Goal: Book appointment/travel/reservation: Book appointment/travel/reservation

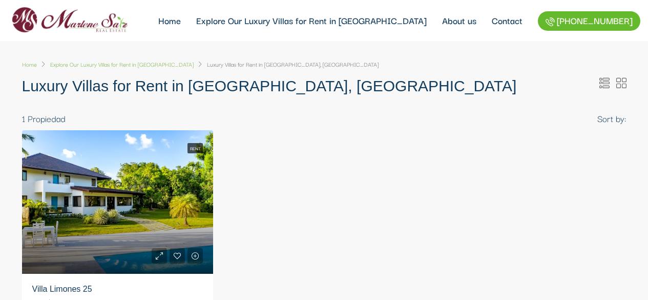
select select
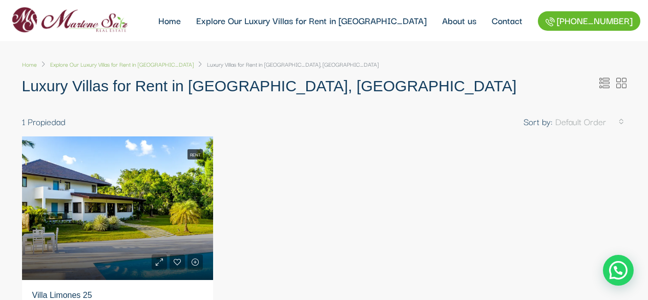
click at [329, 171] on div "Rent Rent Villa Limones 25 $1,100 Los Limones, Casa de Campo, La Romana, 22000,…" at bounding box center [324, 271] width 620 height 270
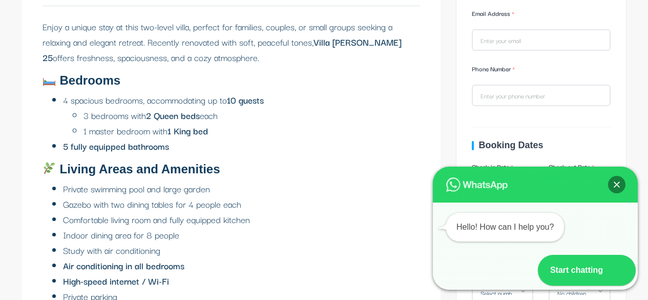
scroll to position [707, 0]
click at [620, 182] on div "Close" at bounding box center [616, 184] width 17 height 17
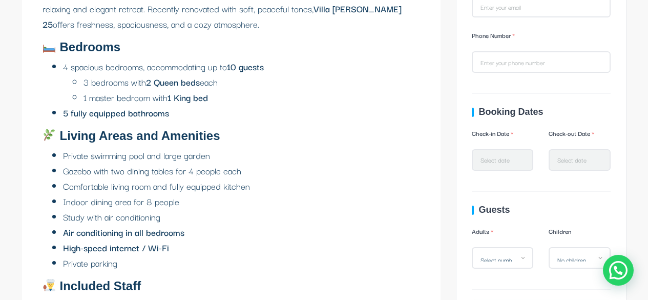
scroll to position [690, 0]
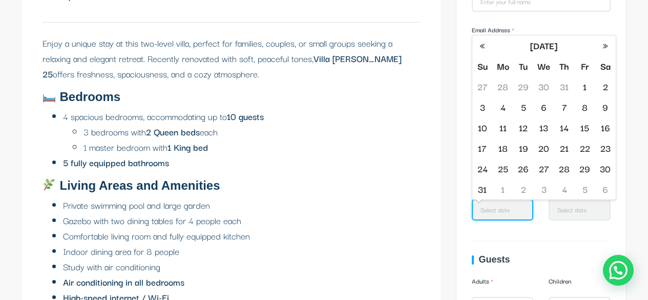
click at [499, 208] on input "Check-in Date" at bounding box center [503, 210] width 62 height 22
click at [607, 39] on th "»" at bounding box center [606, 45] width 21 height 21
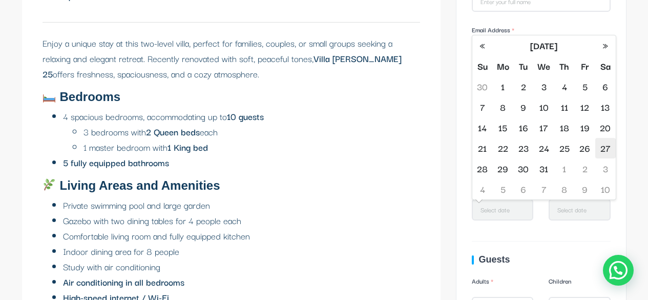
click at [609, 147] on td "27" at bounding box center [606, 148] width 21 height 21
type input "12/27/2025"
click at [572, 209] on input "Check-out Date" at bounding box center [580, 210] width 62 height 22
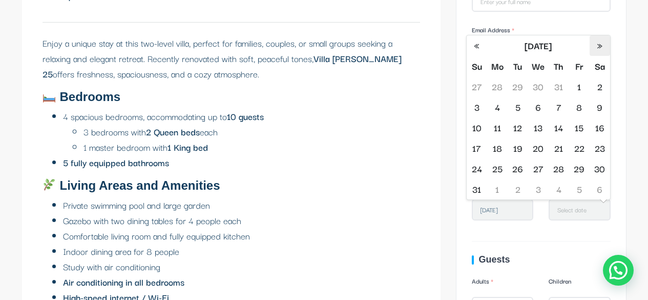
click at [597, 48] on th "»" at bounding box center [600, 45] width 21 height 21
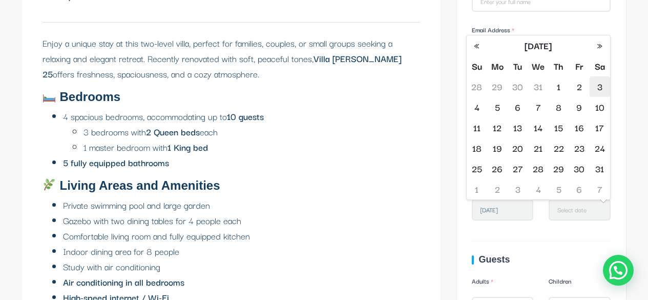
click at [599, 86] on td "3" at bounding box center [600, 86] width 21 height 21
type input "01/03/2026"
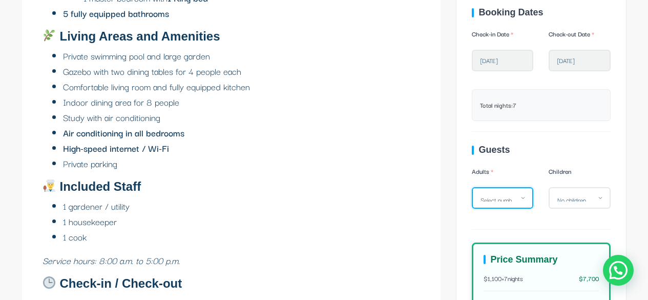
scroll to position [0, 0]
click at [523, 199] on select "Select number 1 2 3 4 5 6 7 8 9 10" at bounding box center [503, 198] width 62 height 22
select select "6"
click at [472, 187] on select "Select number 1 2 3 4 5 6 7 8 9 10" at bounding box center [503, 198] width 62 height 22
click at [598, 196] on select "No children 1 2 3 4 5 6 7 8" at bounding box center [580, 198] width 62 height 22
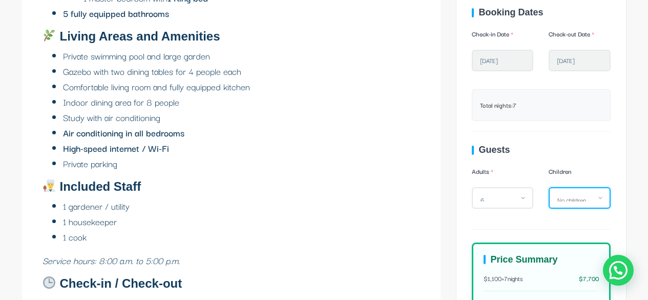
select select "3"
click at [549, 187] on select "No children 1 2 3 4 5 6 7 8" at bounding box center [580, 198] width 62 height 22
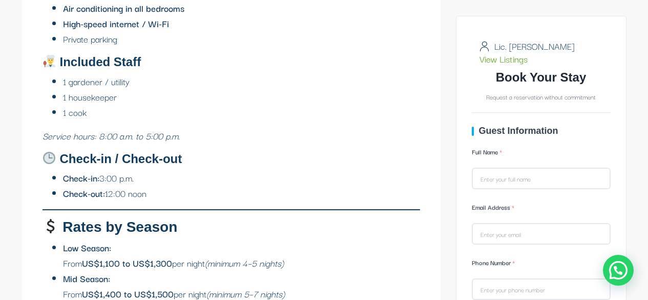
scroll to position [964, 0]
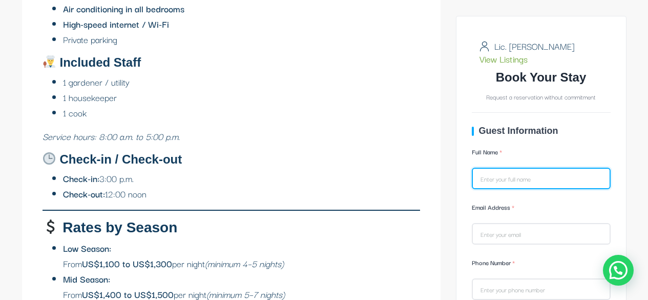
click at [492, 173] on input "Full Name" at bounding box center [541, 179] width 139 height 22
click at [485, 173] on input "Full Name" at bounding box center [541, 179] width 139 height 22
type input "MARIA PENDAS"
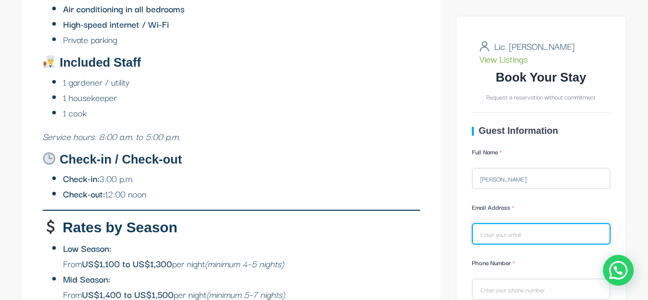
click at [483, 232] on input "Email Address" at bounding box center [541, 234] width 139 height 22
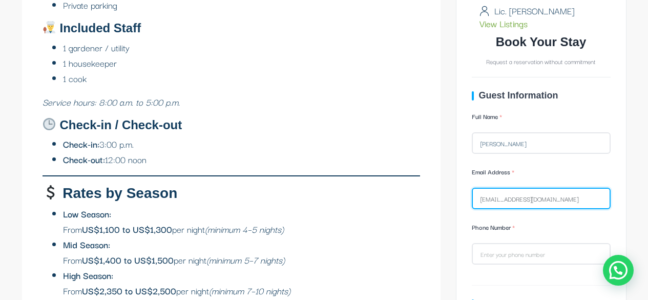
scroll to position [998, 0]
type input "labphar@hotmail.com"
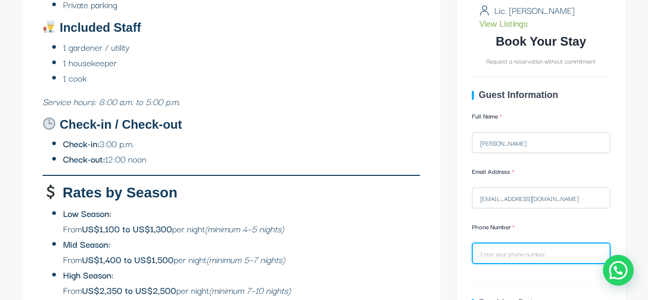
click at [493, 254] on input "Phone Number" at bounding box center [541, 253] width 139 height 22
click at [481, 256] on input "50685369009" at bounding box center [541, 253] width 139 height 22
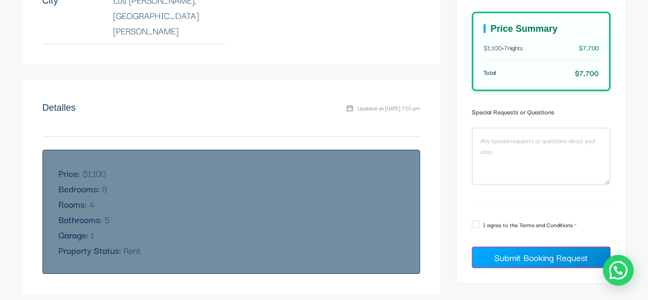
scroll to position [1528, 0]
type input "+50685369009"
click at [478, 223] on span at bounding box center [476, 224] width 8 height 8
click at [483, 223] on input "I agree to the Terms and Conditions" at bounding box center [486, 225] width 7 height 7
checkbox input "true"
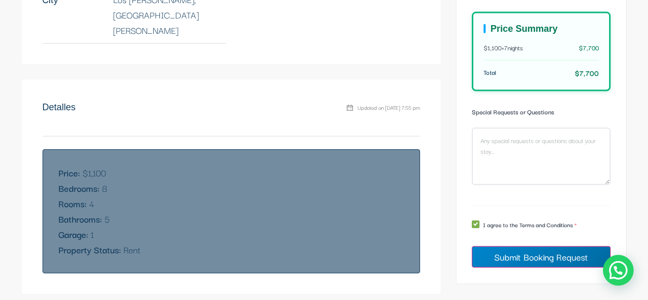
click at [535, 254] on span "Submit Booking Request" at bounding box center [542, 257] width 94 height 14
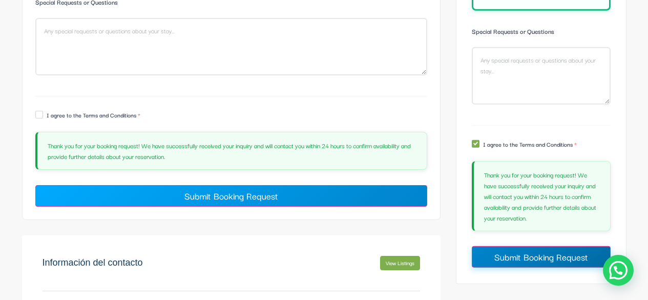
scroll to position [2630, 0]
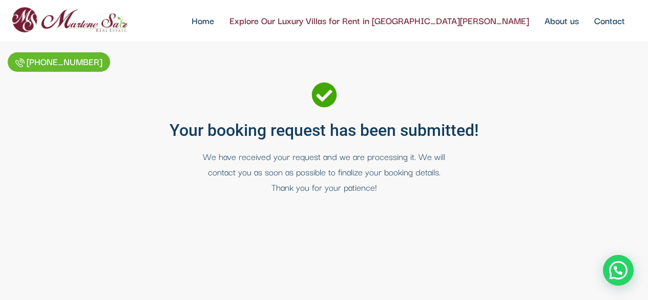
click at [277, 19] on link "Explore Our Luxury Villas for Rent in [GEOGRAPHIC_DATA][PERSON_NAME]" at bounding box center [379, 20] width 315 height 41
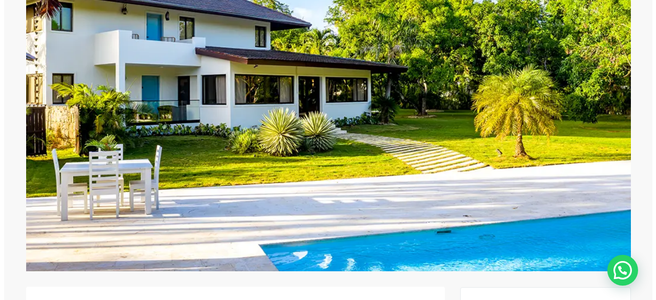
scroll to position [238, 0]
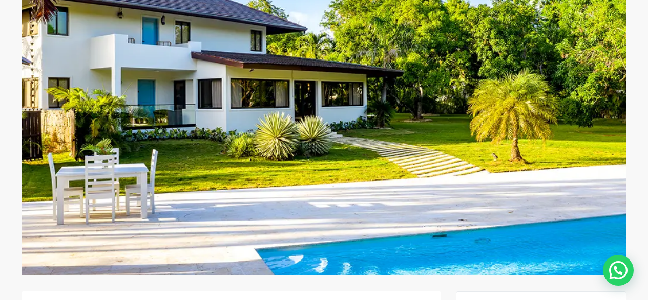
click at [574, 121] on link at bounding box center [324, 95] width 605 height 359
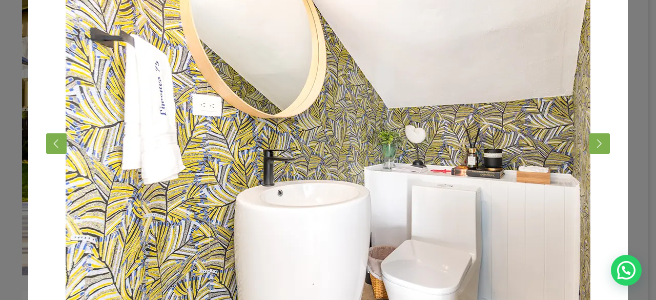
scroll to position [86, 0]
click at [595, 137] on button "Next" at bounding box center [599, 143] width 21 height 21
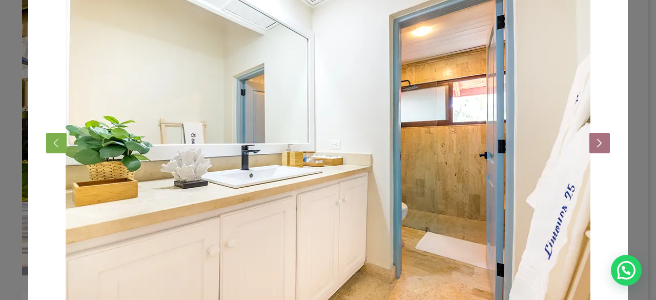
click at [595, 137] on button "Next" at bounding box center [599, 143] width 21 height 21
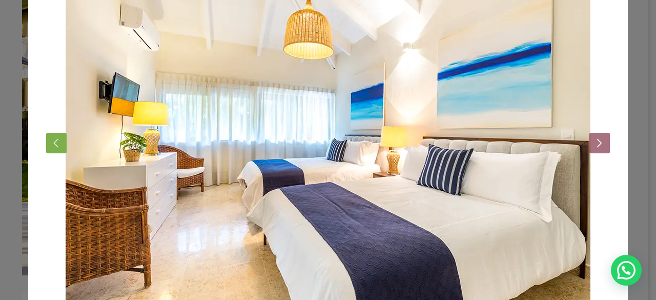
click at [595, 137] on button "Next" at bounding box center [599, 143] width 21 height 21
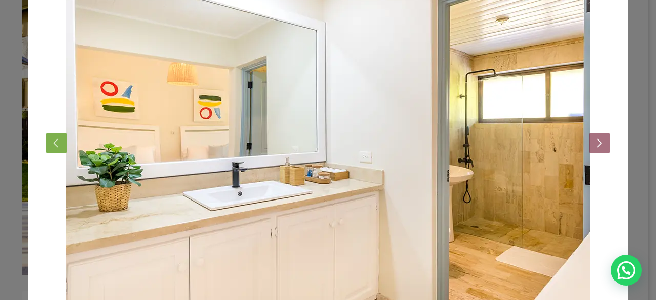
click at [595, 137] on button "Next" at bounding box center [599, 143] width 21 height 21
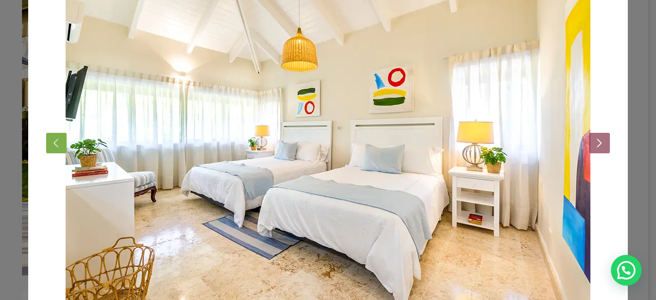
click at [595, 137] on button "Next" at bounding box center [599, 143] width 21 height 21
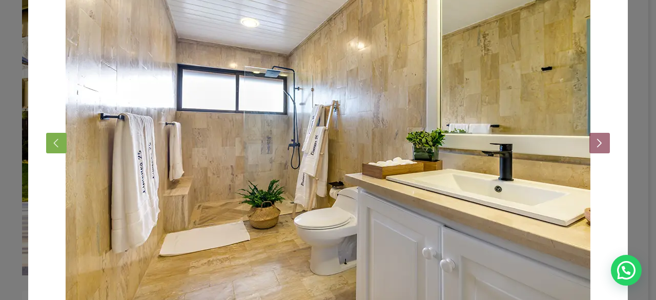
click at [595, 137] on button "Next" at bounding box center [599, 143] width 21 height 21
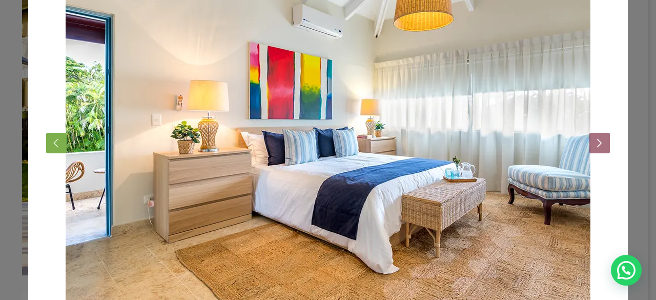
click at [595, 137] on button "Next" at bounding box center [599, 143] width 21 height 21
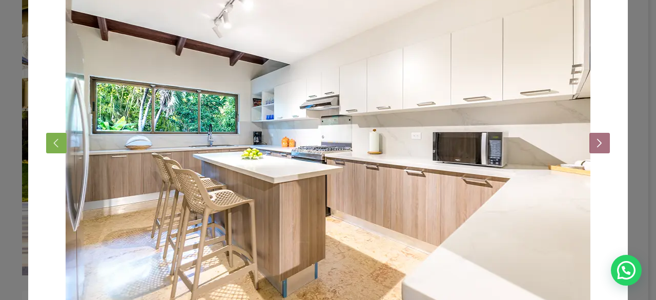
click at [595, 137] on button "Next" at bounding box center [599, 143] width 21 height 21
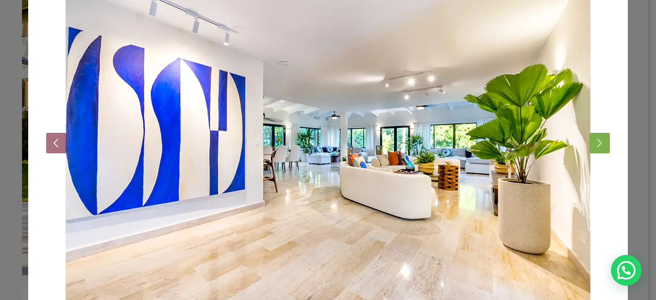
click at [50, 143] on button "Previous" at bounding box center [56, 143] width 21 height 21
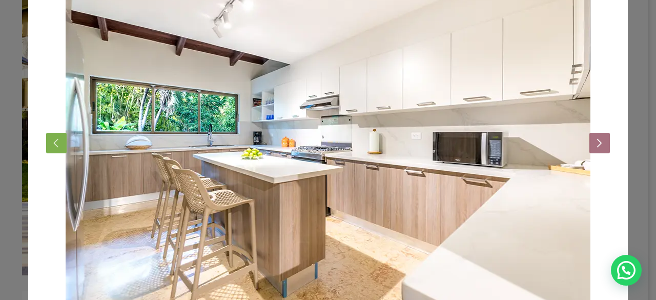
click at [601, 143] on button "Next" at bounding box center [599, 143] width 21 height 21
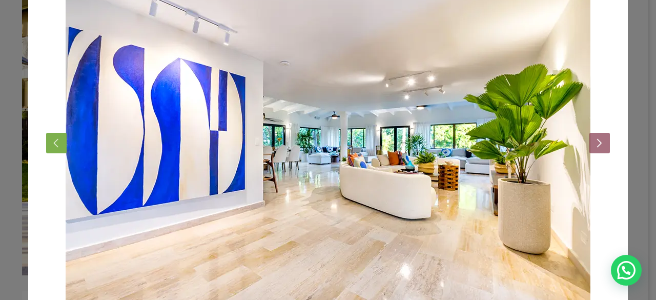
click at [601, 143] on button "Next" at bounding box center [599, 143] width 21 height 21
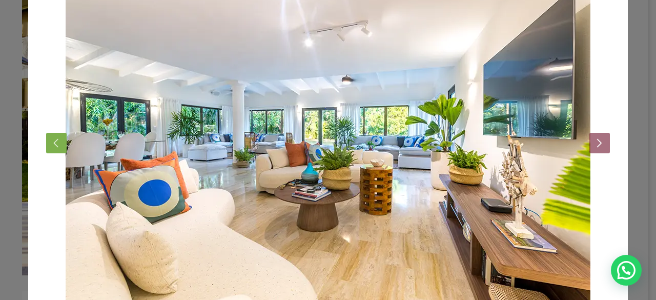
click at [601, 143] on button "Next" at bounding box center [599, 143] width 21 height 21
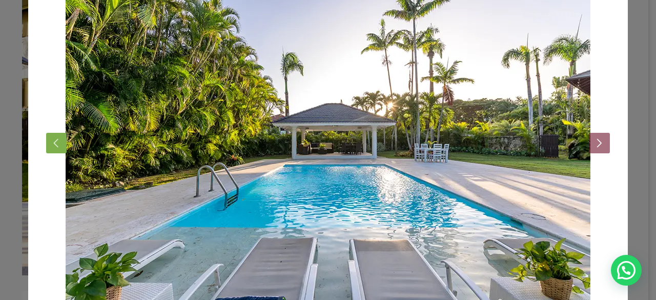
click at [601, 143] on button "Next" at bounding box center [599, 143] width 21 height 21
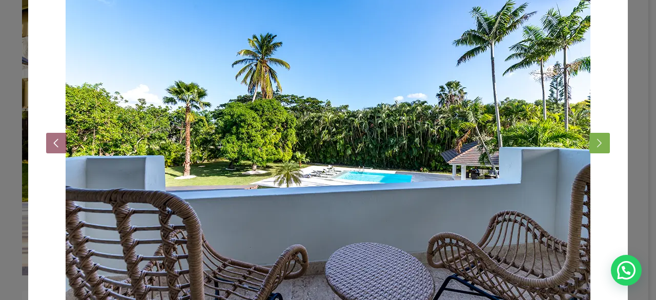
click at [50, 141] on button "Previous" at bounding box center [56, 143] width 21 height 21
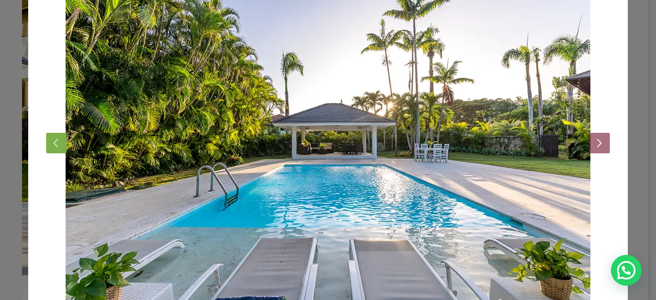
click at [594, 141] on button "Next" at bounding box center [599, 143] width 21 height 21
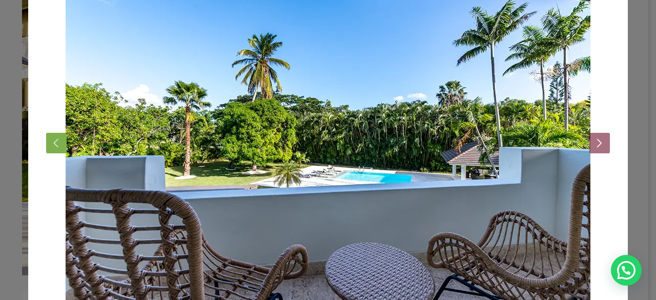
click at [594, 141] on button "Next" at bounding box center [599, 143] width 21 height 21
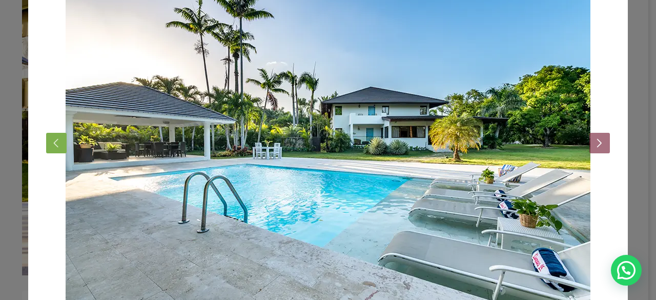
click at [594, 141] on button "Next" at bounding box center [599, 143] width 21 height 21
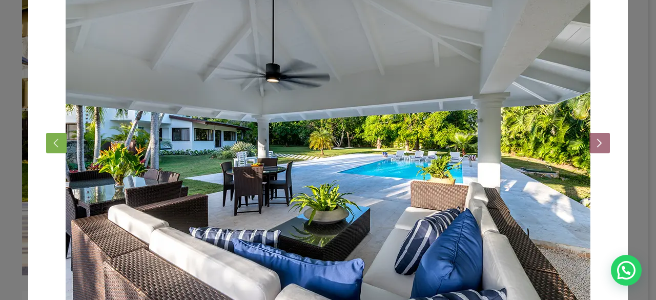
click at [594, 141] on button "Next" at bounding box center [599, 143] width 21 height 21
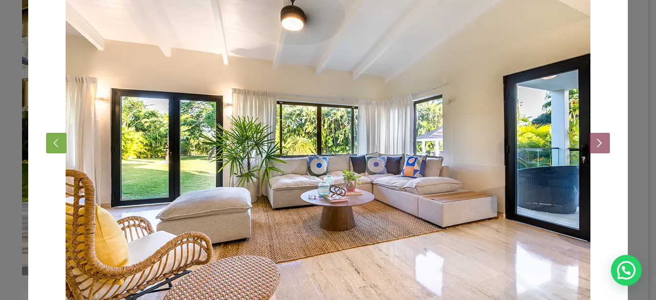
click at [594, 141] on button "Next" at bounding box center [599, 143] width 21 height 21
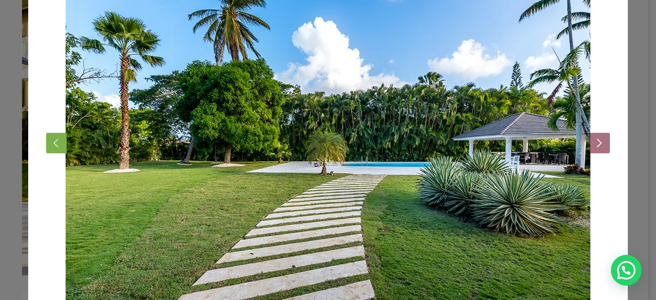
click at [594, 141] on button "Next" at bounding box center [599, 143] width 21 height 21
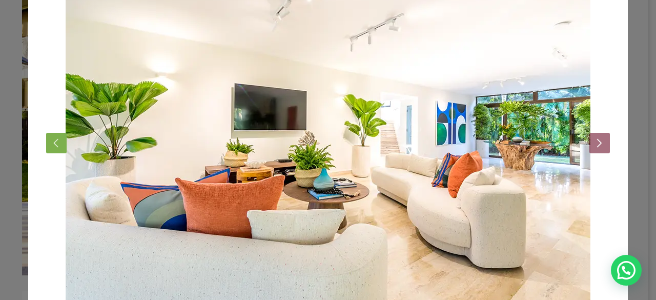
click at [594, 141] on button "Next" at bounding box center [599, 143] width 21 height 21
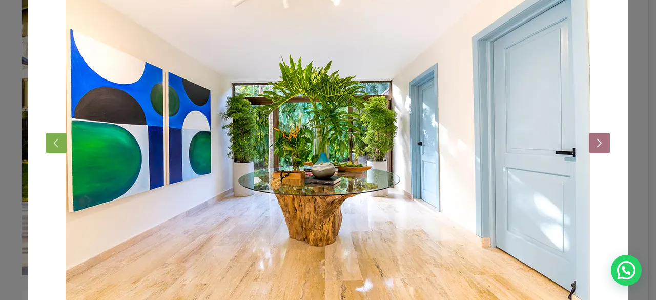
click at [594, 141] on button "Next" at bounding box center [599, 143] width 21 height 21
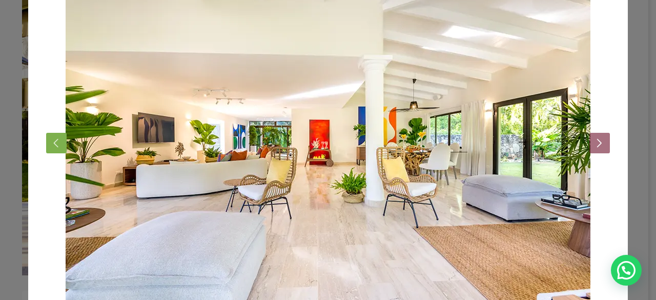
click at [594, 141] on button "Next" at bounding box center [599, 143] width 21 height 21
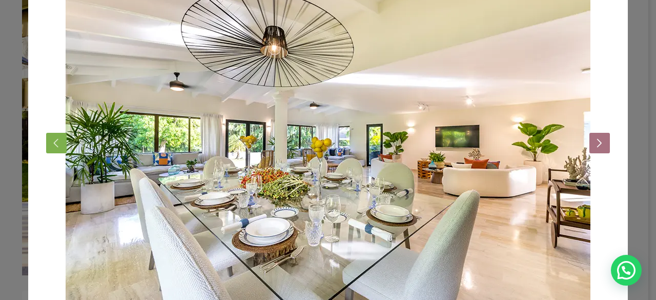
click at [594, 141] on button "Next" at bounding box center [599, 143] width 21 height 21
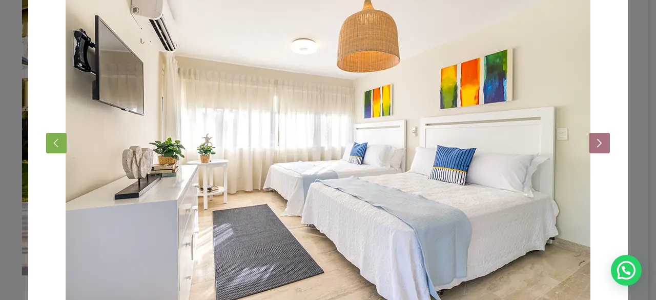
click at [594, 141] on button "Next" at bounding box center [599, 143] width 21 height 21
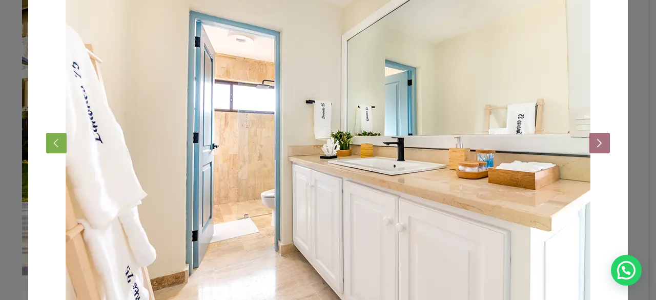
click at [594, 141] on button "Next" at bounding box center [599, 143] width 21 height 21
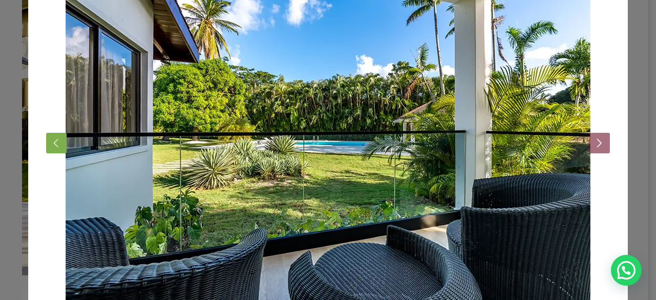
click at [594, 141] on button "Next" at bounding box center [599, 143] width 21 height 21
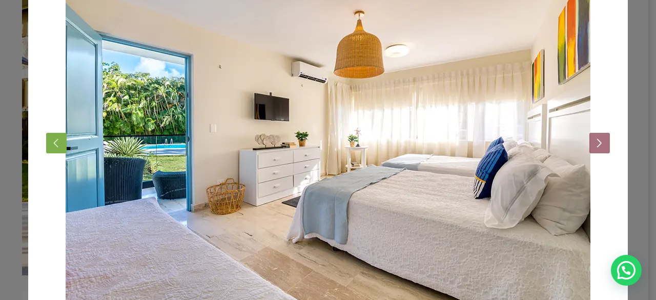
click at [594, 141] on button "Next" at bounding box center [599, 143] width 21 height 21
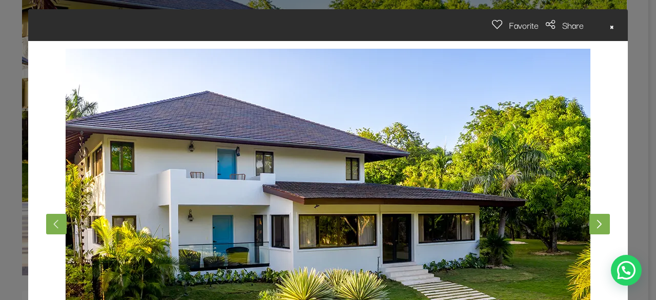
scroll to position [0, 0]
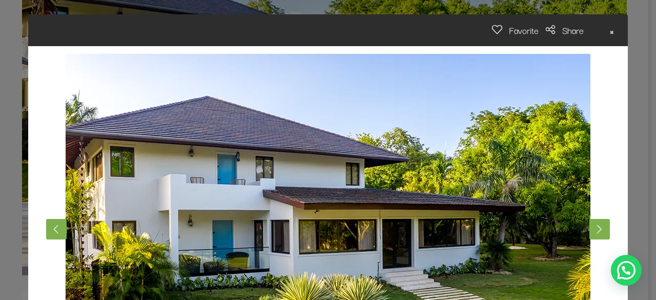
click at [609, 30] on span "×" at bounding box center [611, 30] width 5 height 16
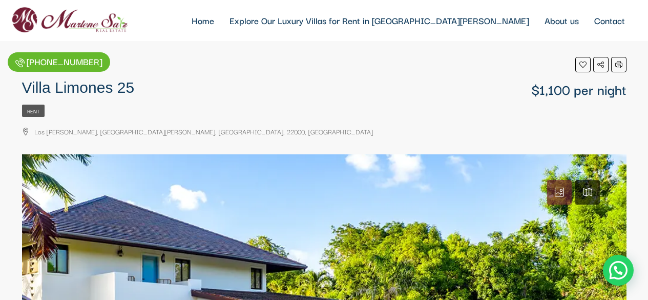
click at [446, 112] on div "Rent" at bounding box center [324, 109] width 605 height 15
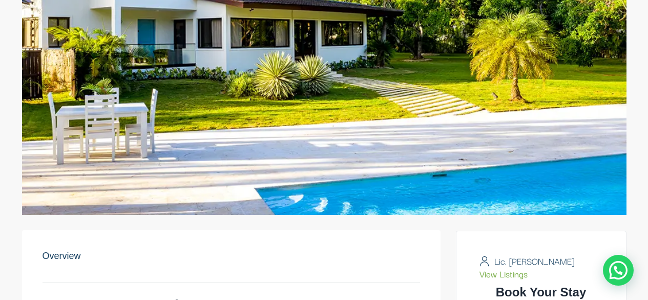
scroll to position [299, 0]
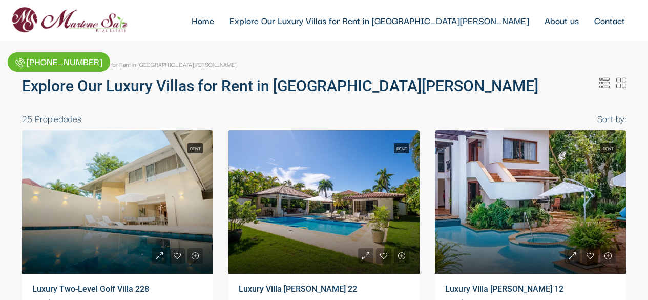
select select
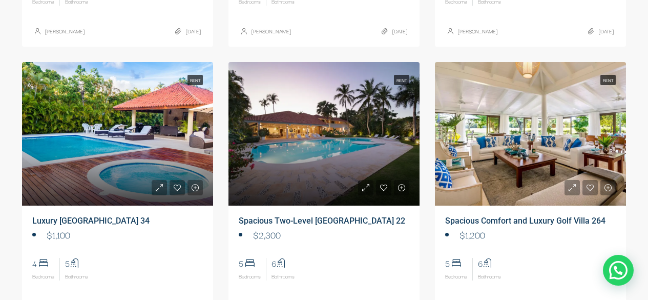
scroll to position [350, 0]
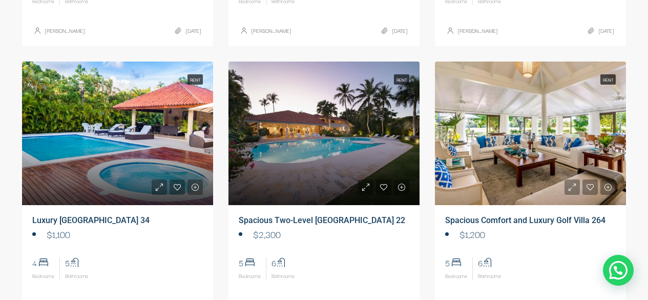
click at [548, 119] on link at bounding box center [530, 134] width 191 height 144
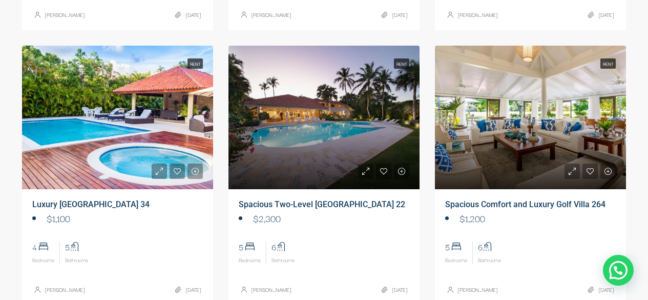
scroll to position [366, 0]
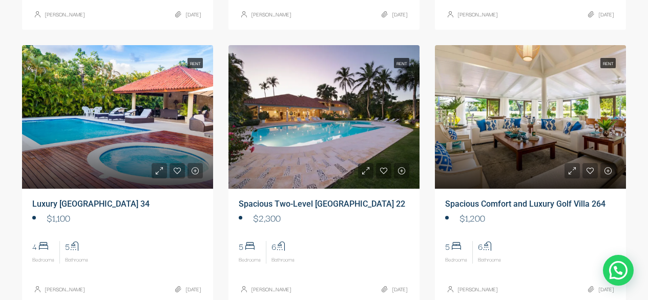
click at [299, 116] on link at bounding box center [324, 117] width 191 height 144
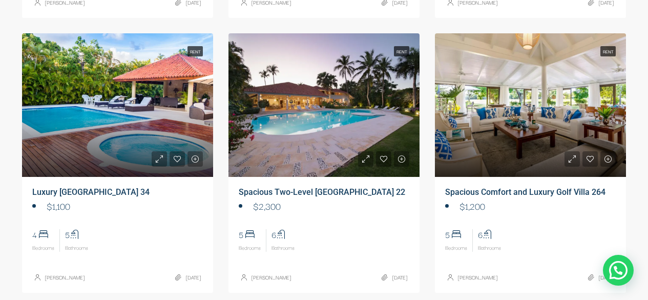
scroll to position [378, 0]
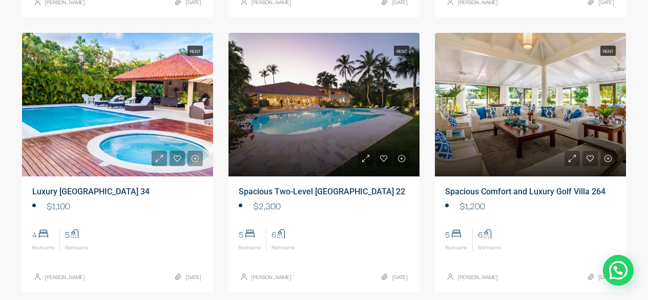
click at [77, 96] on link at bounding box center [117, 105] width 191 height 144
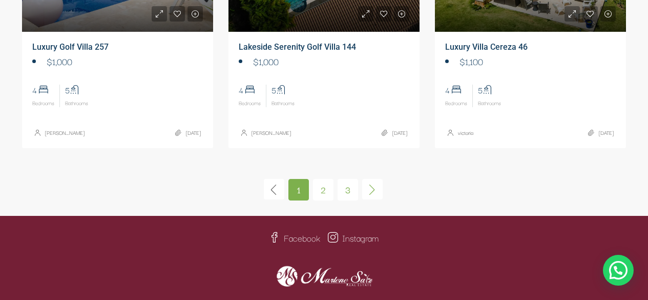
scroll to position [798, 0]
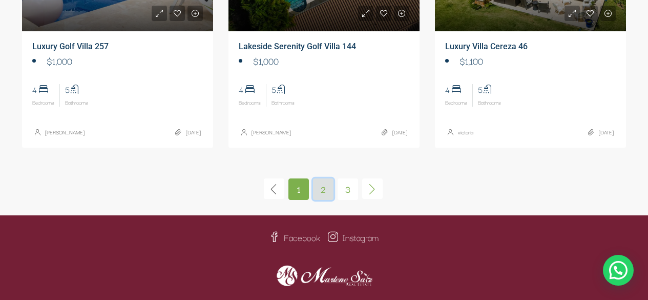
click at [329, 193] on link "2" at bounding box center [323, 189] width 21 height 22
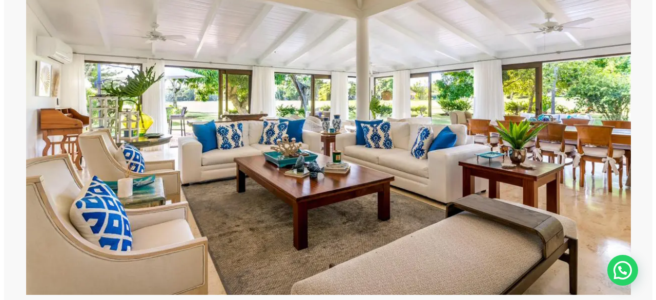
scroll to position [197, 0]
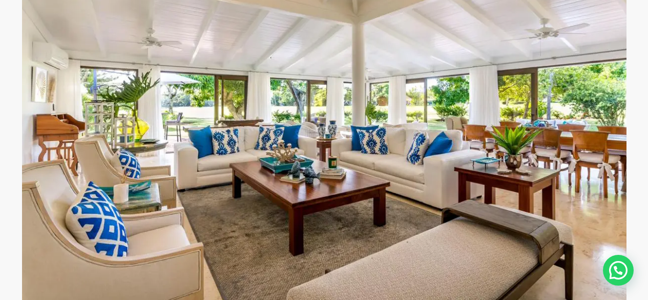
click at [603, 137] on link at bounding box center [324, 121] width 605 height 359
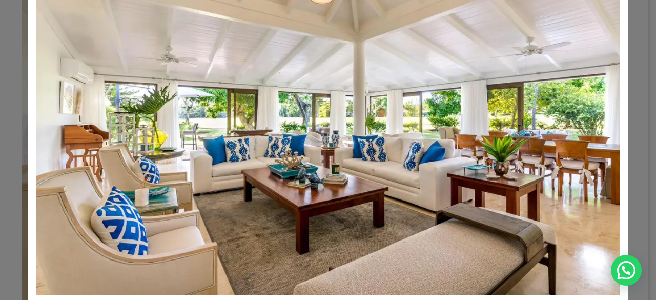
scroll to position [88, 0]
click at [605, 166] on img at bounding box center [328, 130] width 584 height 329
click at [555, 158] on img at bounding box center [328, 130] width 584 height 329
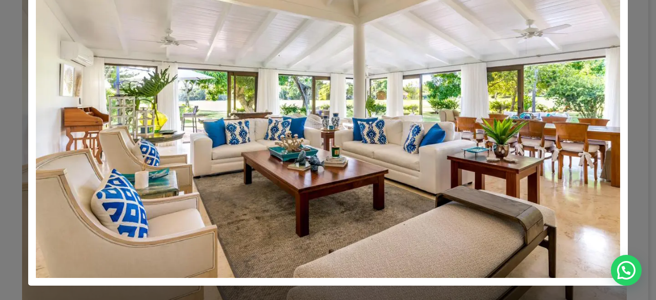
scroll to position [0, 0]
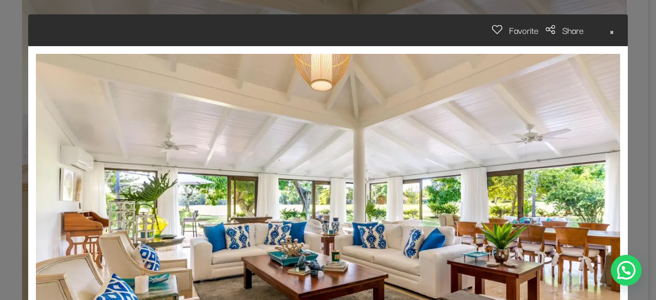
click at [610, 30] on span "×" at bounding box center [611, 30] width 5 height 16
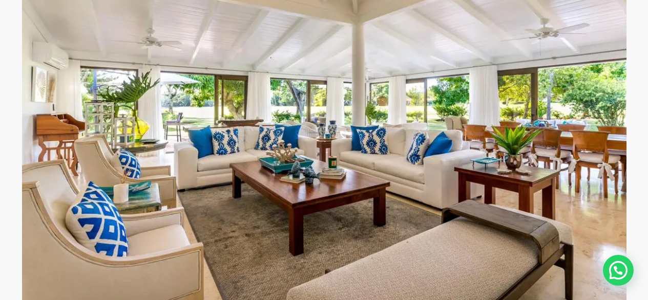
click at [617, 155] on link at bounding box center [324, 121] width 605 height 359
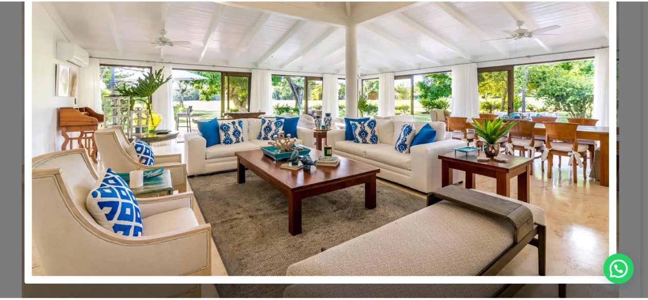
scroll to position [104, 0]
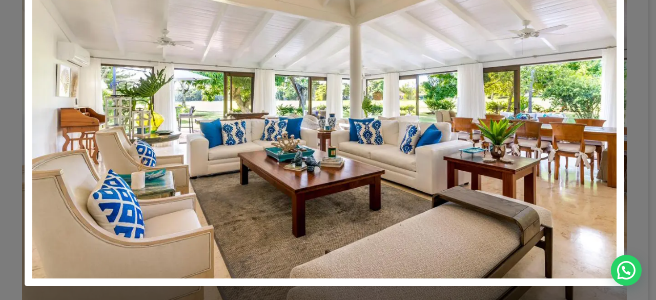
click at [637, 109] on div "Favorite Share WhatsApp Facebook Twitter Pinterest Linkedin Email ×" at bounding box center [328, 150] width 656 height 300
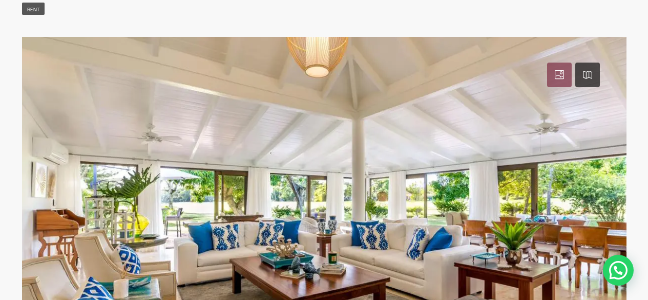
scroll to position [100, 0]
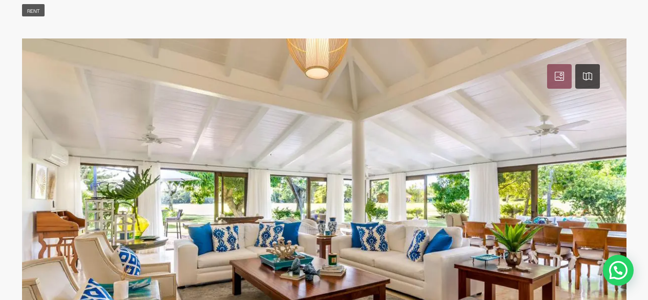
click at [587, 75] on icon at bounding box center [587, 75] width 9 height 9
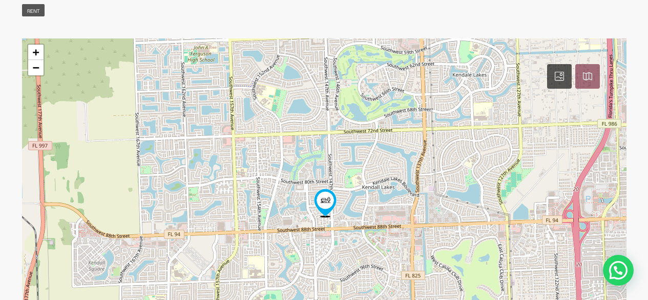
click at [558, 74] on icon at bounding box center [559, 75] width 9 height 9
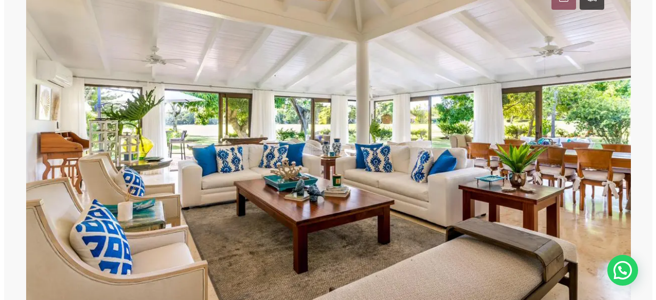
scroll to position [178, 0]
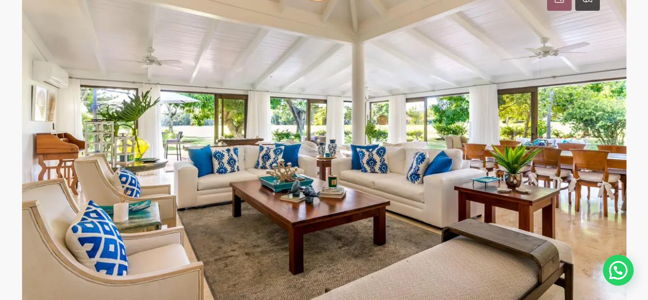
click at [611, 117] on link at bounding box center [324, 140] width 605 height 359
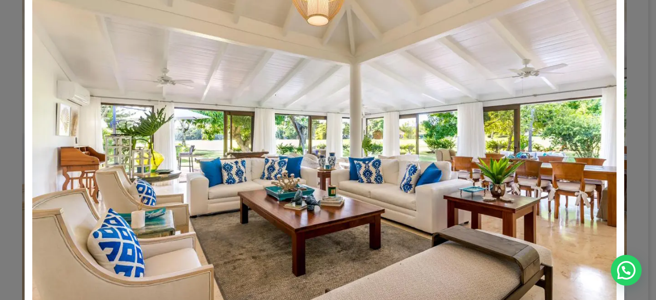
scroll to position [65, 0]
click at [36, 134] on img at bounding box center [324, 153] width 584 height 329
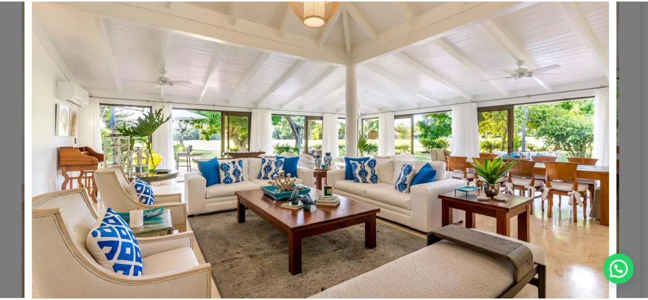
scroll to position [0, 0]
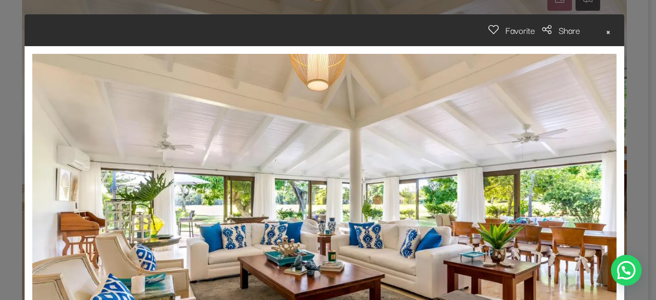
click at [606, 32] on span "×" at bounding box center [608, 30] width 5 height 16
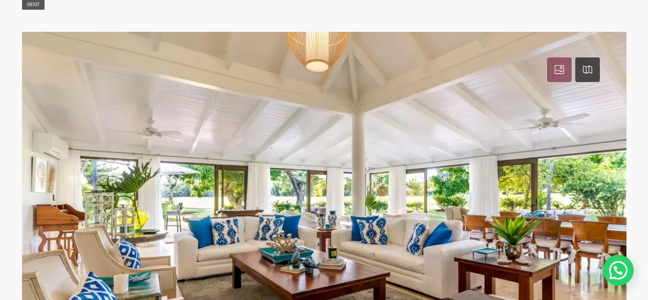
scroll to position [108, 0]
click at [557, 66] on icon at bounding box center [559, 68] width 9 height 9
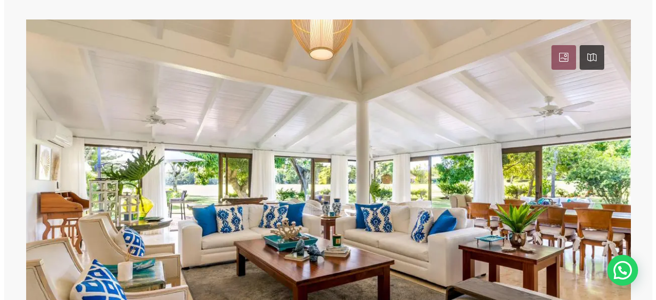
scroll to position [119, 0]
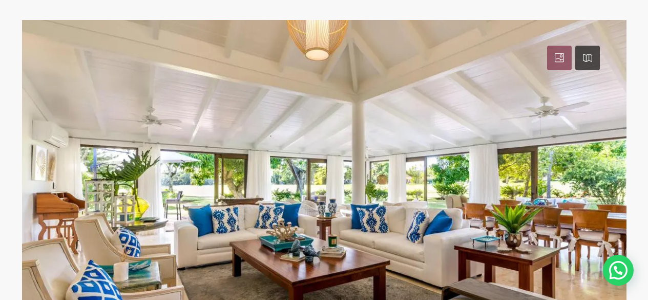
click at [433, 193] on link at bounding box center [324, 199] width 605 height 359
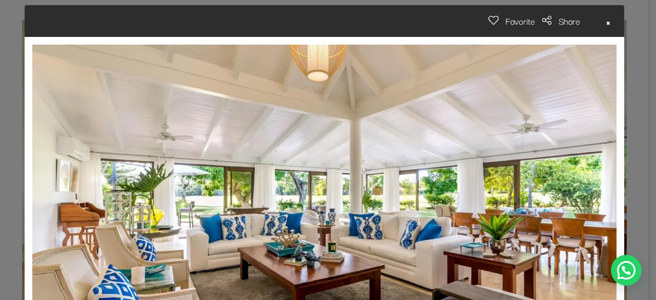
scroll to position [8, 0]
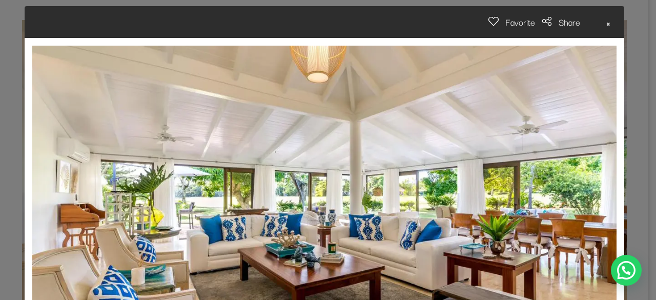
click at [606, 25] on span "×" at bounding box center [608, 22] width 5 height 16
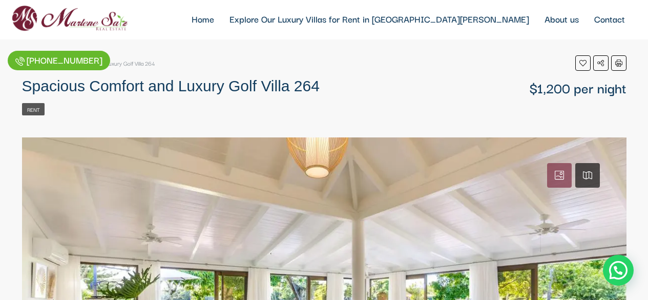
scroll to position [0, 0]
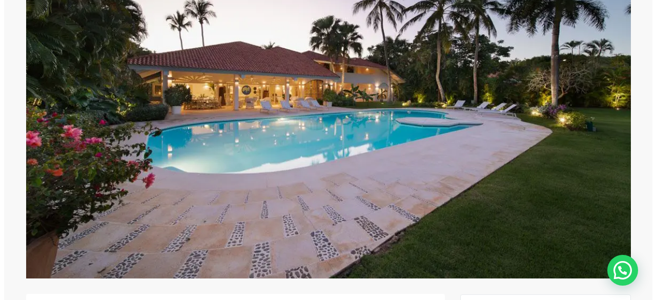
scroll to position [219, 0]
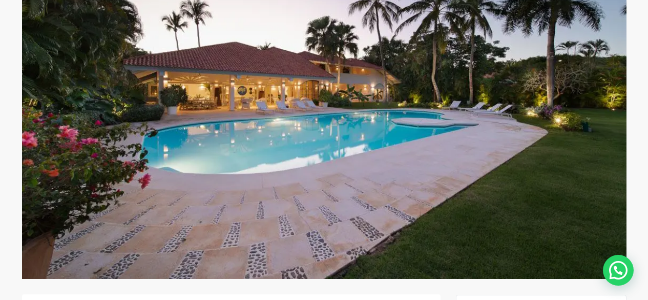
click at [612, 137] on link at bounding box center [324, 99] width 605 height 359
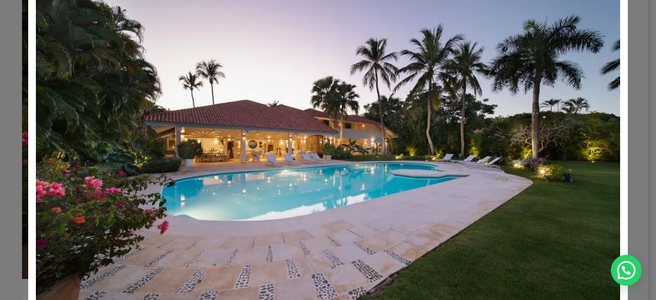
scroll to position [66, 0]
click at [591, 142] on img at bounding box center [328, 152] width 584 height 329
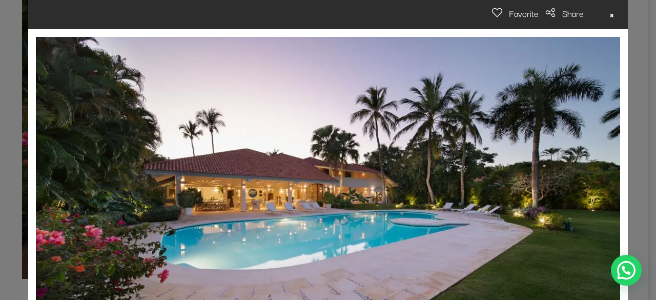
scroll to position [0, 0]
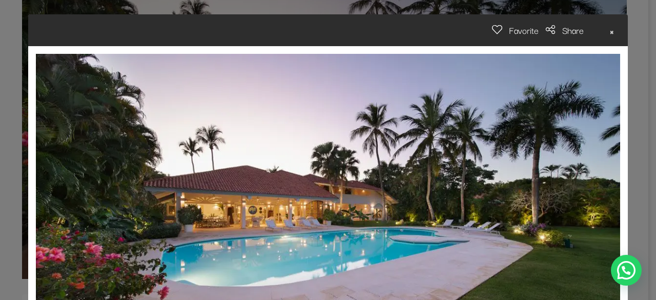
click at [609, 32] on span "×" at bounding box center [611, 30] width 5 height 16
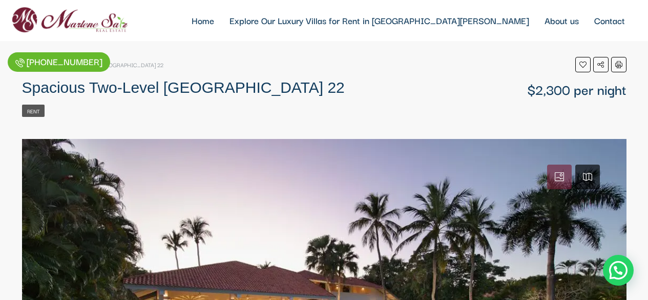
click at [278, 117] on div "Rent" at bounding box center [324, 109] width 605 height 15
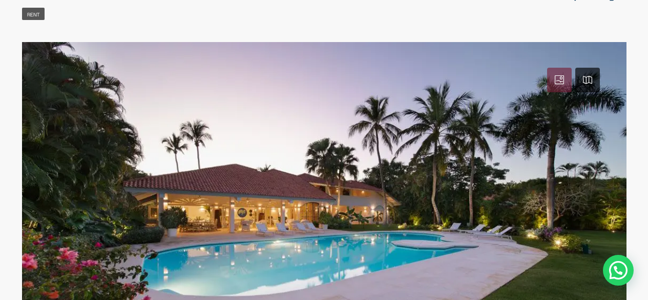
scroll to position [97, 0]
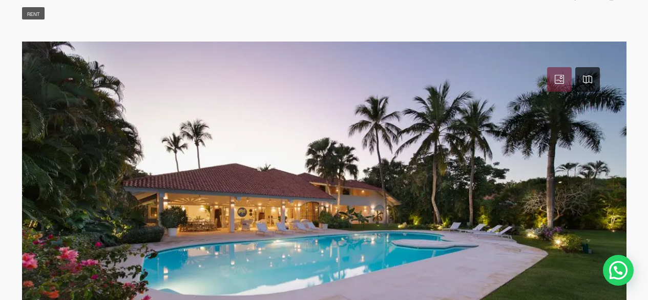
click at [634, 170] on div "0 + − Leaflet | © OpenStreetMap contributors" at bounding box center [324, 221] width 648 height 359
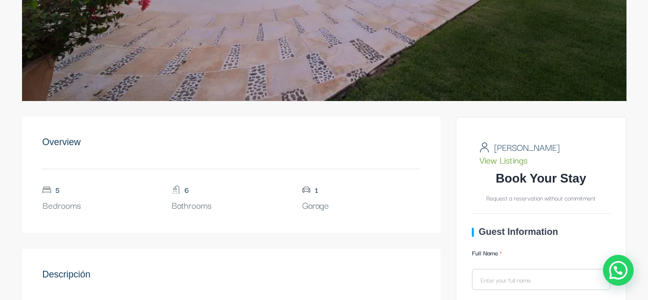
scroll to position [397, 0]
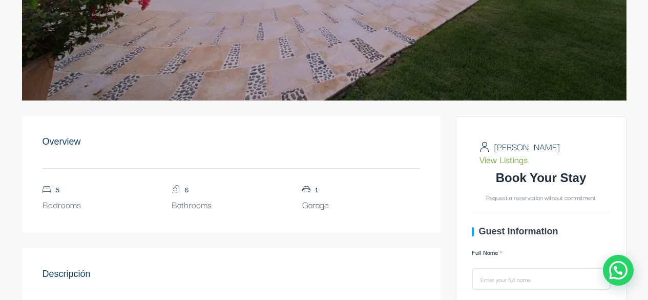
click at [67, 141] on h2 "Overview" at bounding box center [62, 141] width 38 height 11
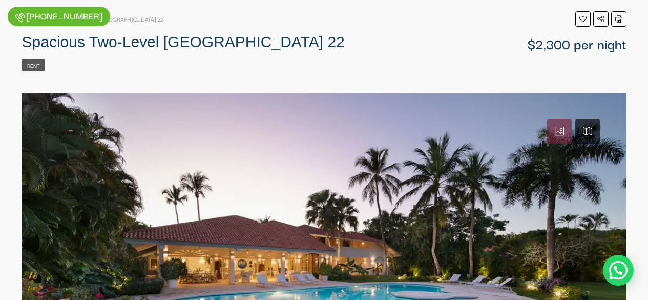
scroll to position [105, 0]
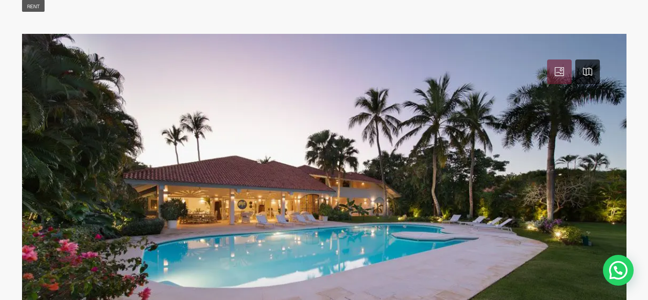
click at [588, 73] on icon at bounding box center [587, 71] width 9 height 9
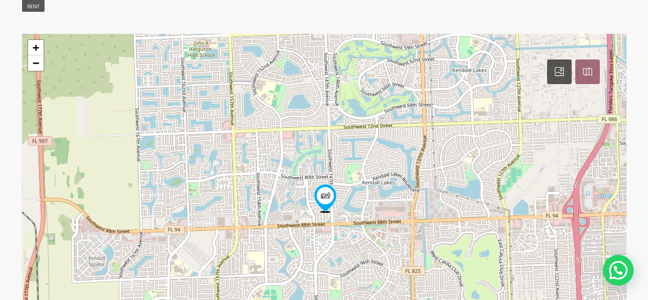
click at [559, 65] on link at bounding box center [559, 71] width 25 height 25
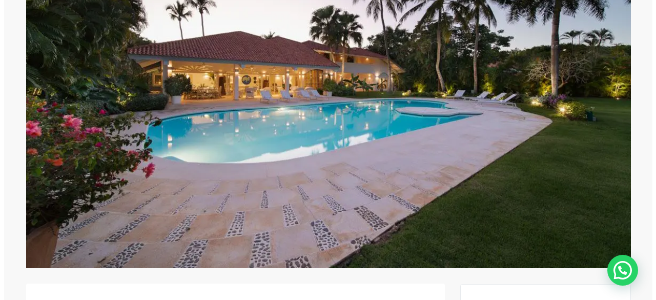
scroll to position [229, 0]
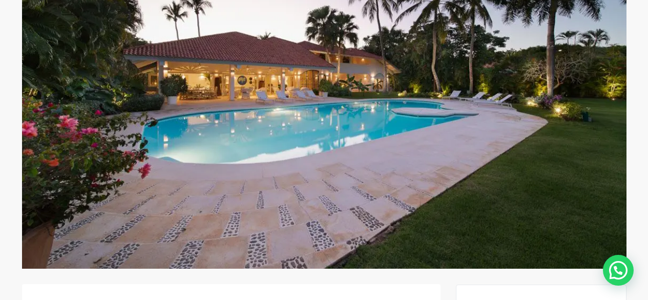
click at [312, 112] on link at bounding box center [324, 89] width 605 height 359
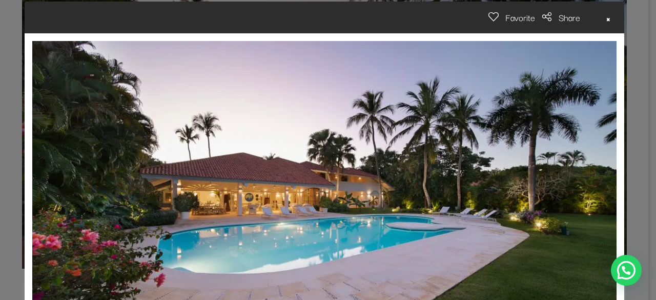
scroll to position [10, 0]
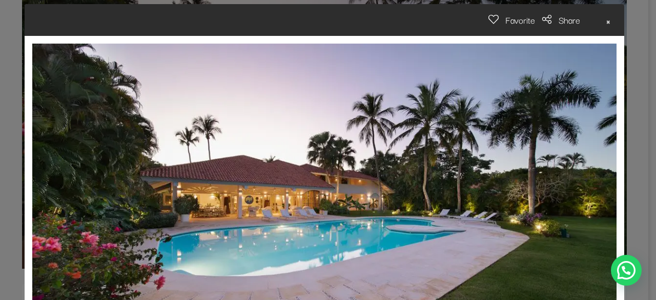
click at [601, 21] on button "×" at bounding box center [608, 20] width 32 height 32
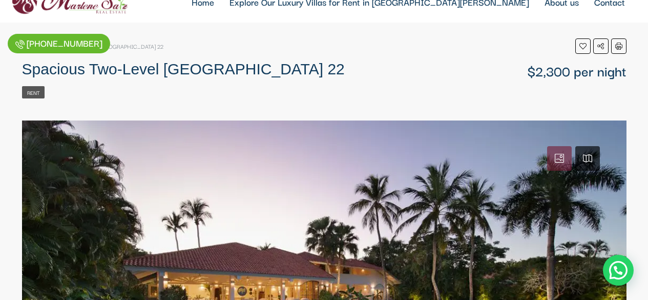
scroll to position [0, 0]
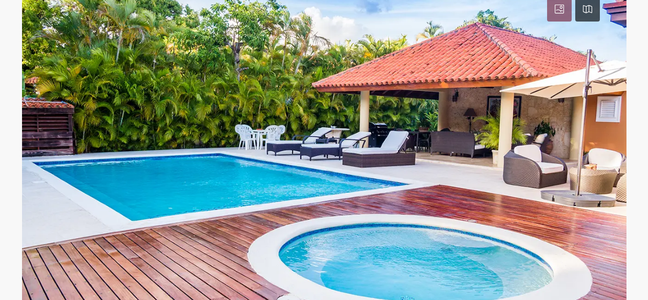
scroll to position [168, 0]
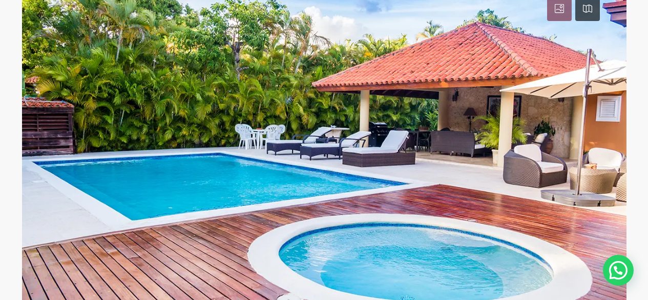
click at [616, 163] on link at bounding box center [324, 150] width 605 height 359
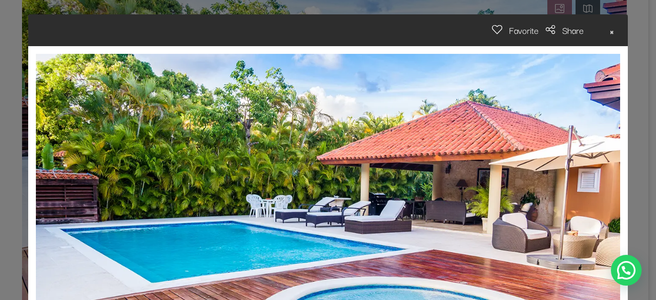
click at [610, 30] on button "×" at bounding box center [612, 30] width 32 height 32
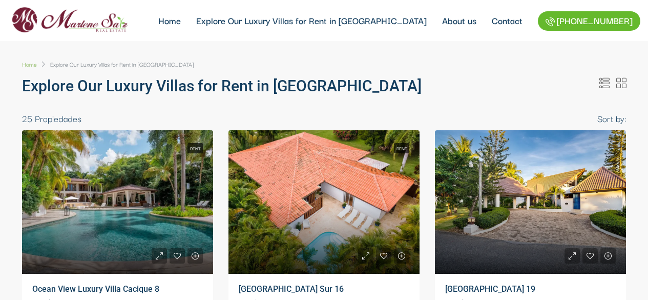
select select
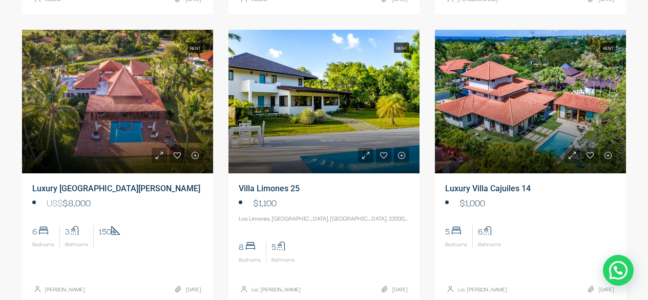
scroll to position [387, 0]
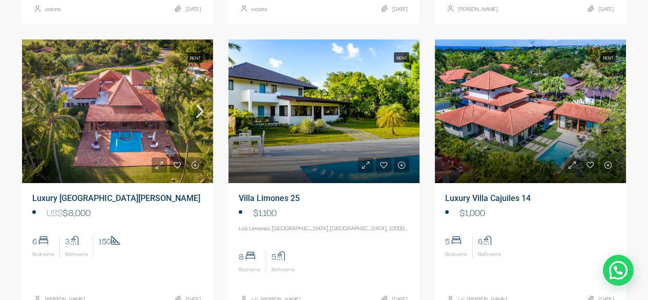
click at [126, 116] on link at bounding box center [117, 111] width 191 height 144
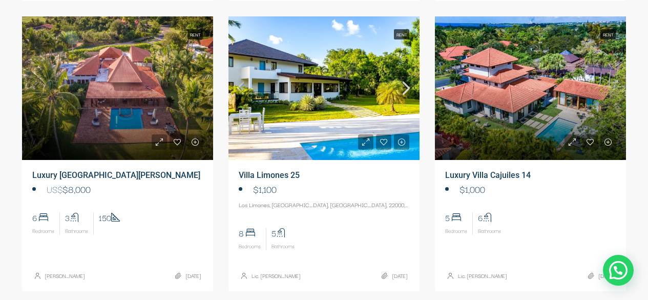
scroll to position [411, 0]
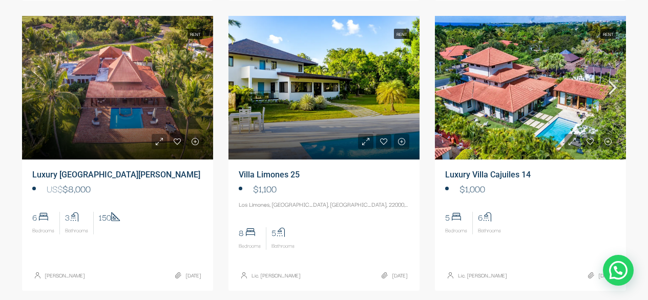
click at [522, 101] on link at bounding box center [530, 88] width 191 height 144
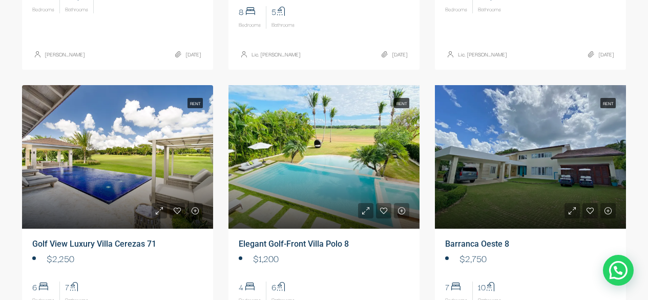
scroll to position [632, 0]
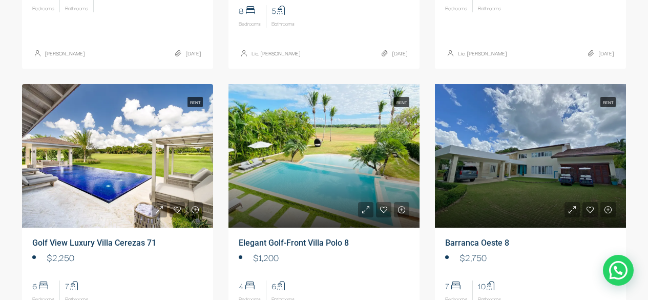
click at [95, 171] on link at bounding box center [117, 156] width 191 height 144
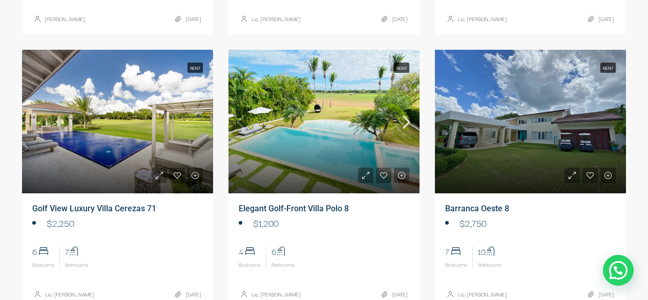
scroll to position [666, 0]
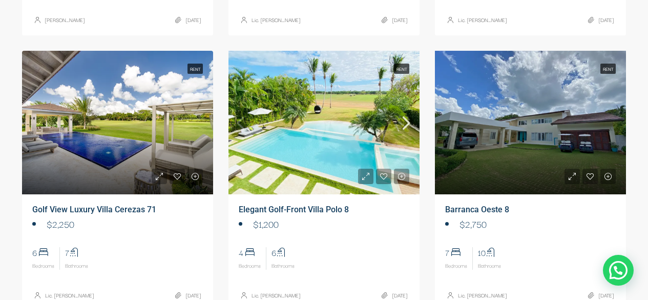
click at [325, 128] on link at bounding box center [324, 123] width 191 height 144
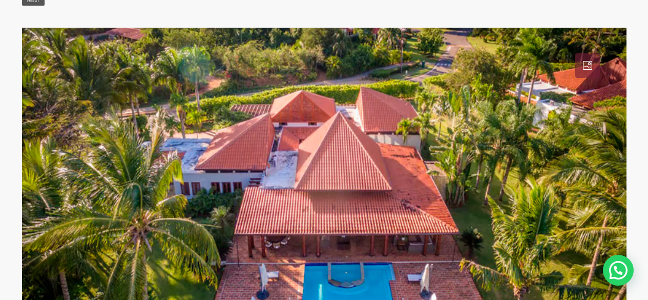
scroll to position [109, 0]
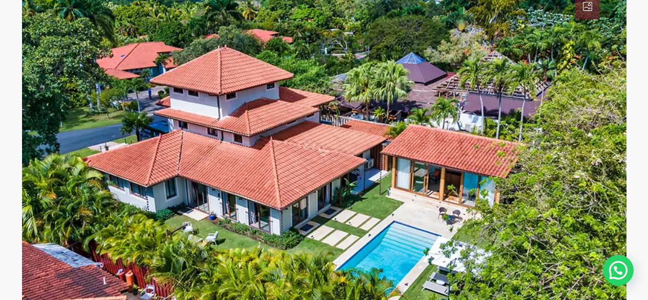
scroll to position [160, 0]
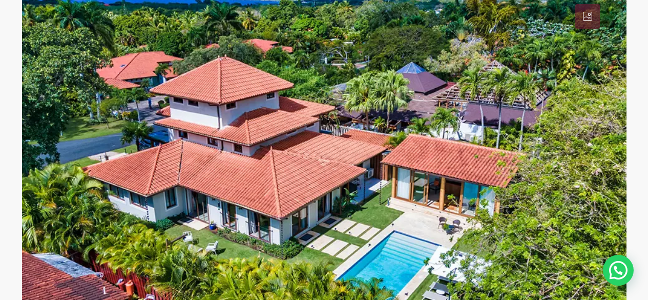
click at [617, 139] on link at bounding box center [324, 157] width 605 height 359
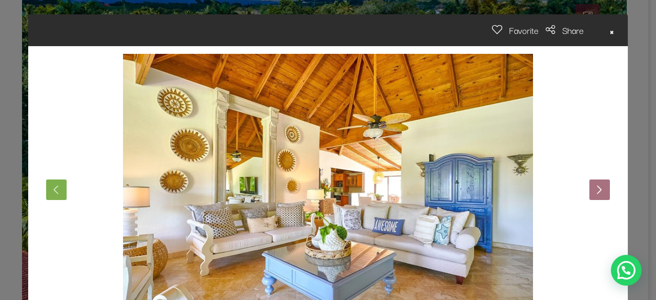
click at [595, 191] on button "Next" at bounding box center [599, 189] width 21 height 21
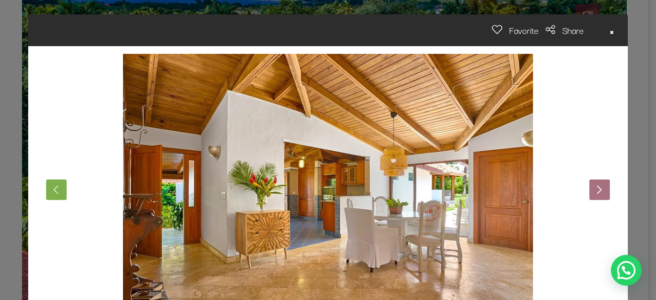
click at [595, 191] on button "Next" at bounding box center [599, 189] width 21 height 21
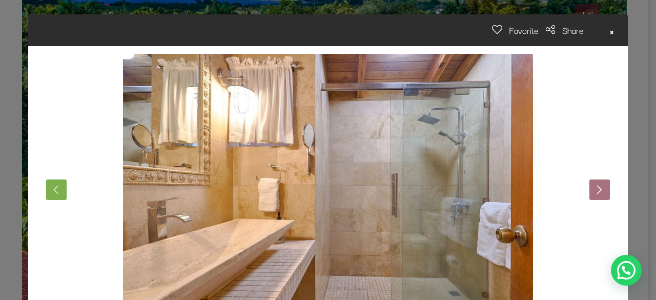
click at [595, 191] on button "Next" at bounding box center [599, 189] width 21 height 21
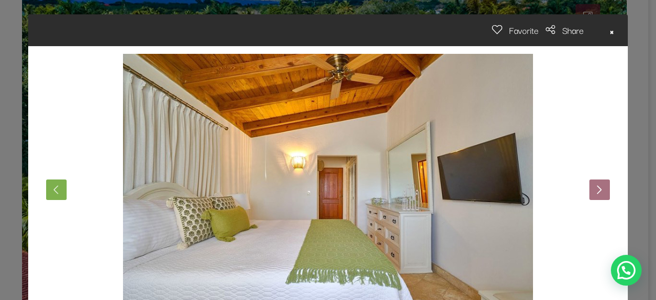
click at [595, 191] on button "Next" at bounding box center [599, 189] width 21 height 21
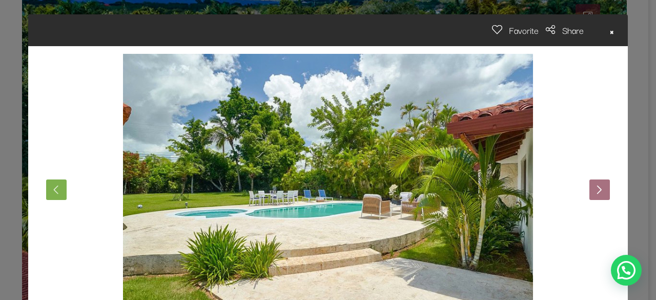
click at [595, 191] on button "Next" at bounding box center [599, 189] width 21 height 21
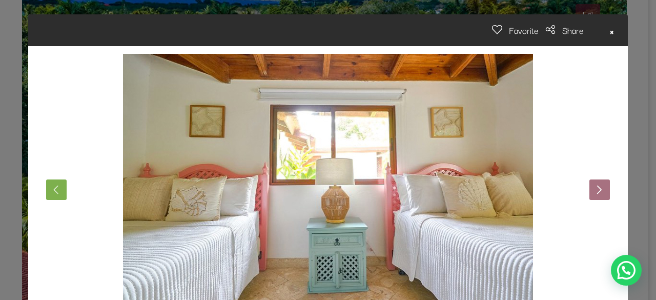
click at [595, 191] on button "Next" at bounding box center [599, 189] width 21 height 21
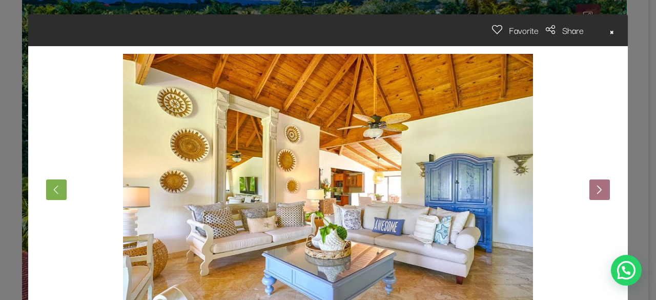
click at [595, 191] on button "Next" at bounding box center [599, 189] width 21 height 21
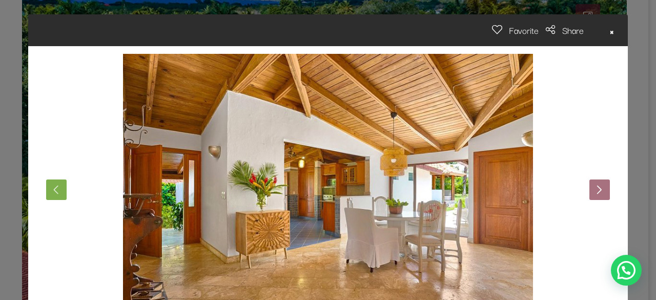
click at [595, 191] on button "Next" at bounding box center [599, 189] width 21 height 21
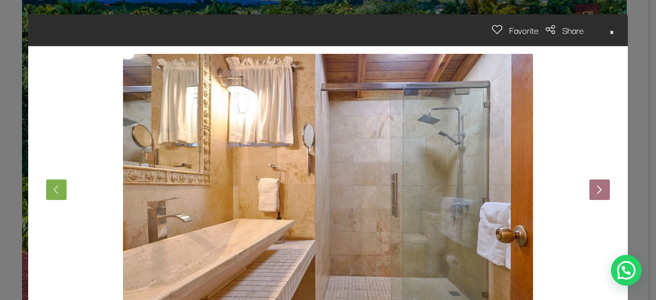
click at [595, 191] on button "Next" at bounding box center [599, 189] width 21 height 21
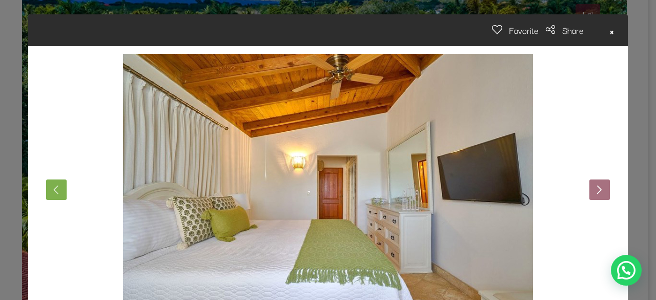
click at [595, 191] on button "Next" at bounding box center [599, 189] width 21 height 21
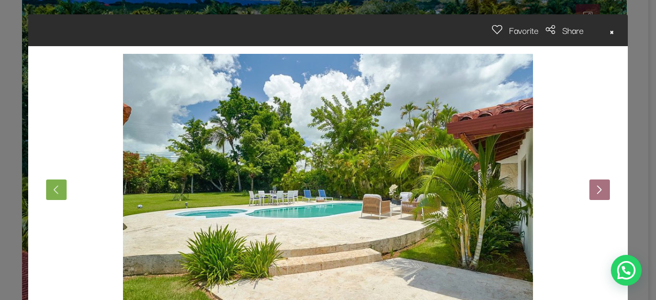
click at [595, 191] on button "Next" at bounding box center [599, 189] width 21 height 21
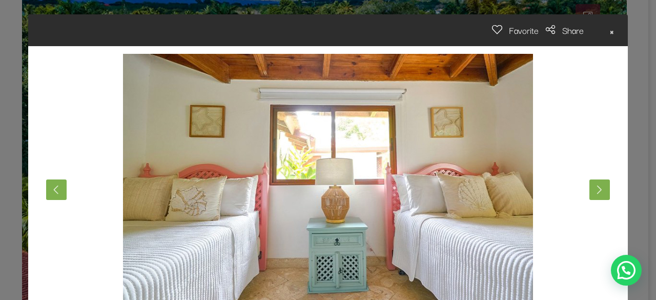
click at [609, 35] on span "×" at bounding box center [611, 30] width 5 height 16
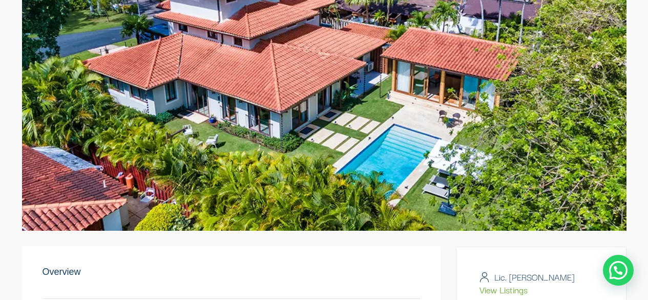
scroll to position [217, 0]
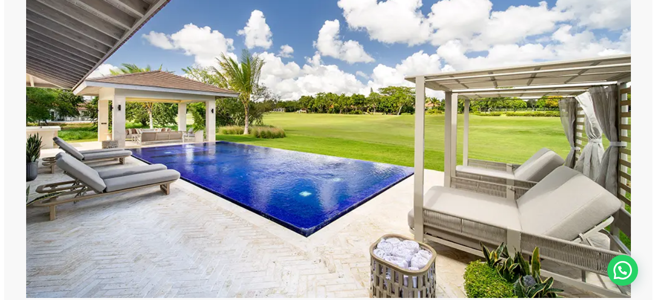
scroll to position [196, 0]
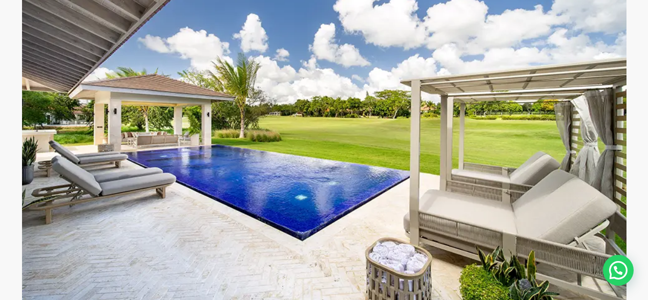
click at [611, 132] on link at bounding box center [324, 122] width 605 height 359
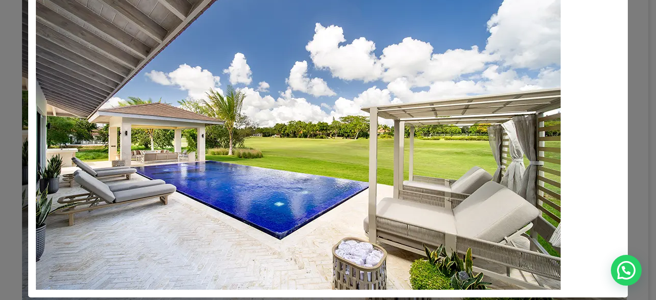
scroll to position [71, 0]
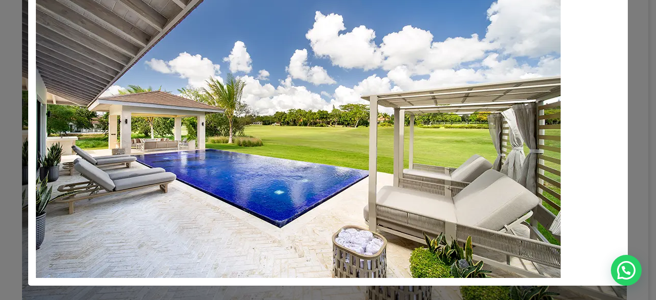
click at [608, 117] on div at bounding box center [328, 130] width 584 height 295
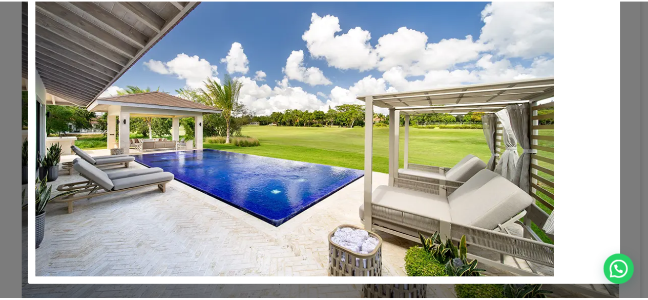
scroll to position [0, 0]
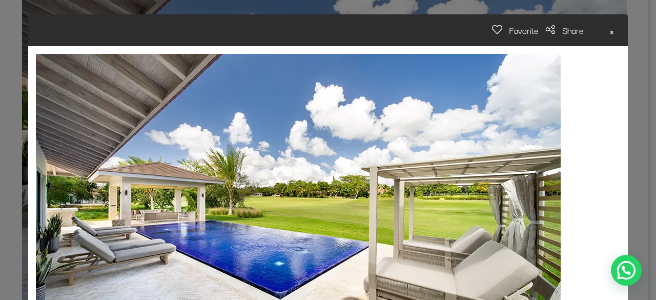
click at [609, 32] on span "×" at bounding box center [611, 30] width 5 height 16
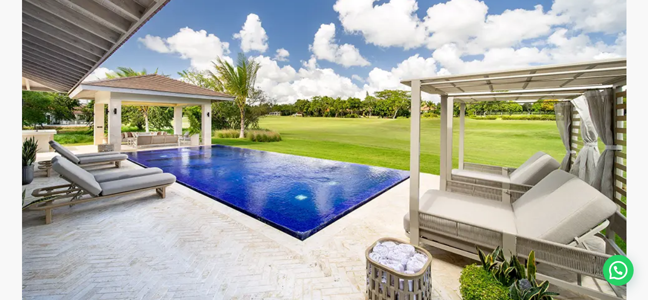
click at [634, 147] on div "0" at bounding box center [324, 122] width 648 height 359
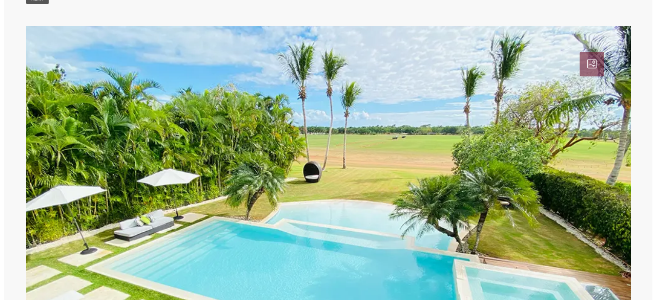
scroll to position [129, 0]
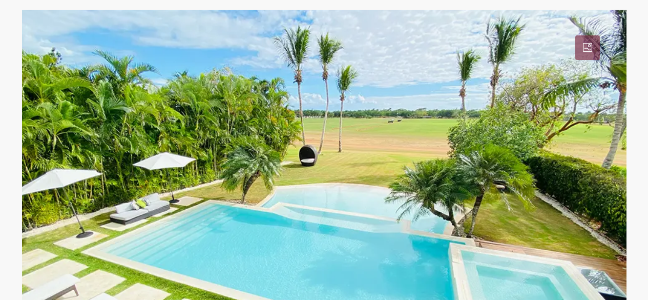
click at [616, 157] on link at bounding box center [324, 189] width 605 height 359
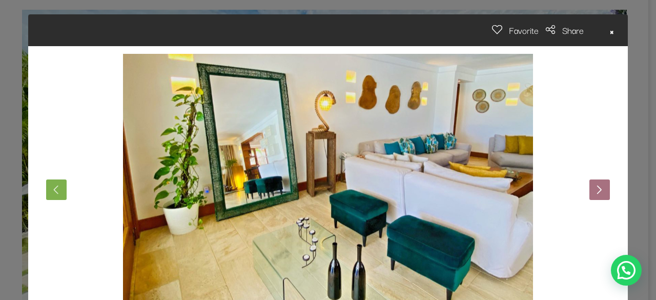
click at [601, 196] on button "Next" at bounding box center [599, 189] width 21 height 21
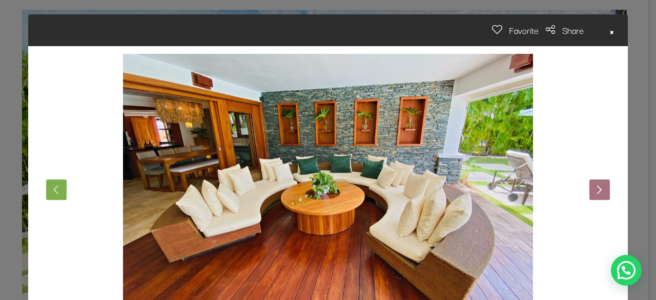
click at [601, 196] on button "Next" at bounding box center [599, 189] width 21 height 21
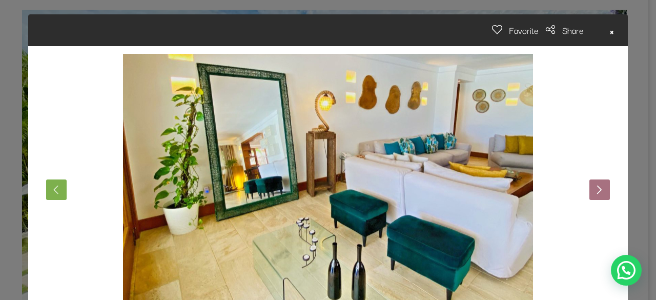
click at [601, 196] on button "Next" at bounding box center [599, 189] width 21 height 21
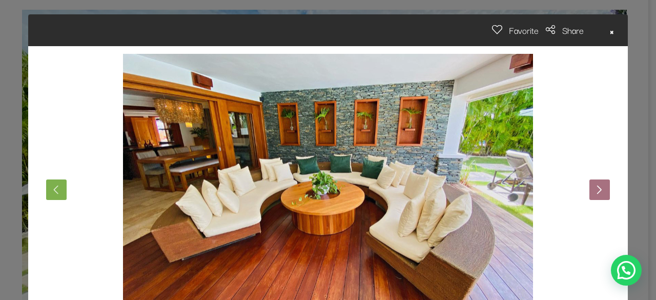
click at [601, 196] on button "Next" at bounding box center [599, 189] width 21 height 21
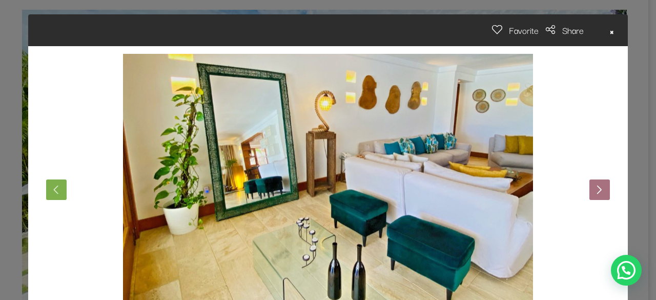
click at [601, 196] on button "Next" at bounding box center [599, 189] width 21 height 21
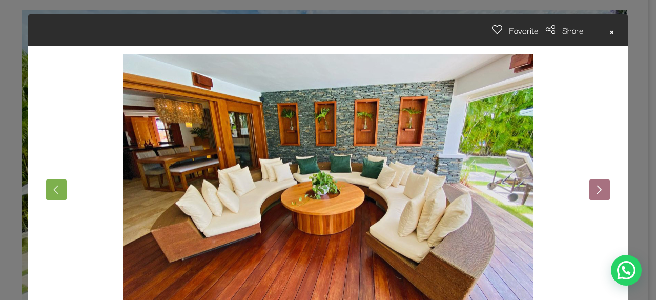
click at [601, 196] on button "Next" at bounding box center [599, 189] width 21 height 21
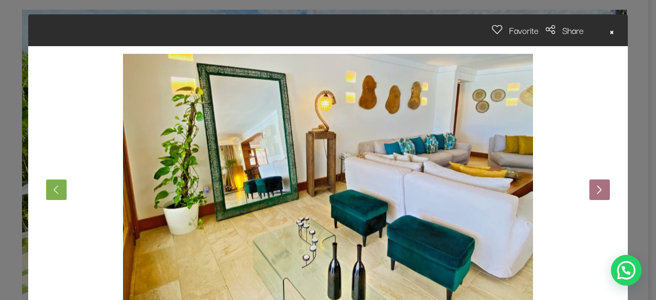
click at [601, 196] on button "Next" at bounding box center [599, 189] width 21 height 21
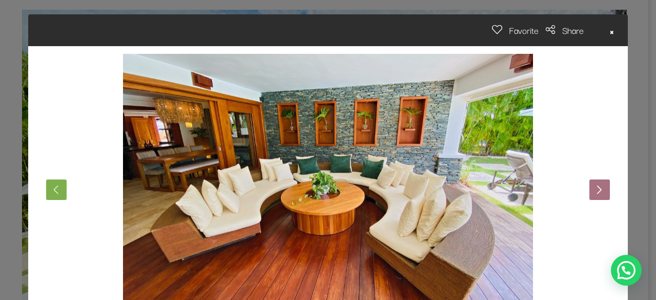
click at [601, 196] on button "Next" at bounding box center [599, 189] width 21 height 21
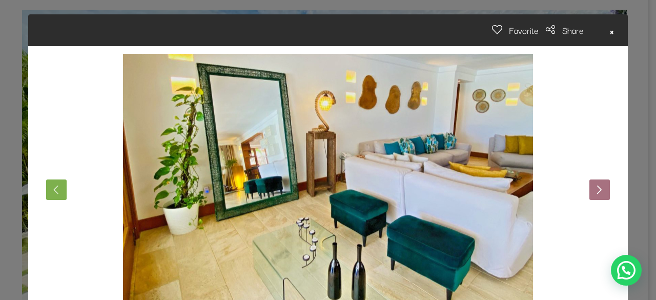
click at [601, 196] on button "Next" at bounding box center [599, 189] width 21 height 21
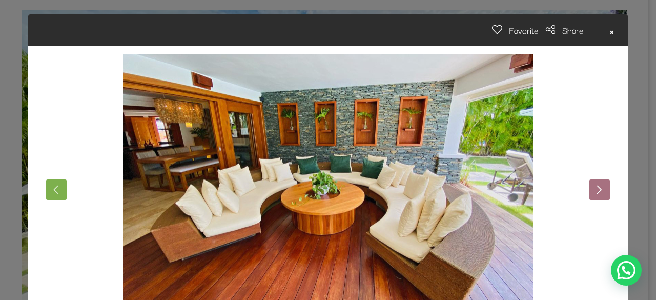
click at [594, 187] on button "Next" at bounding box center [599, 189] width 21 height 21
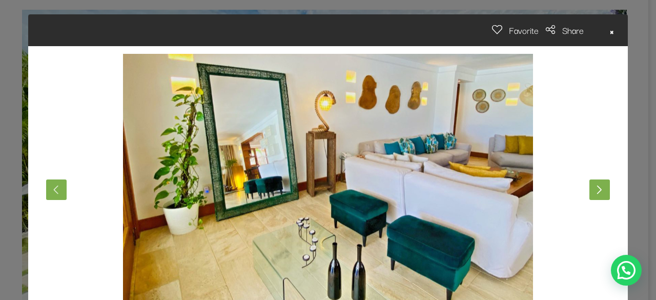
scroll to position [48, 0]
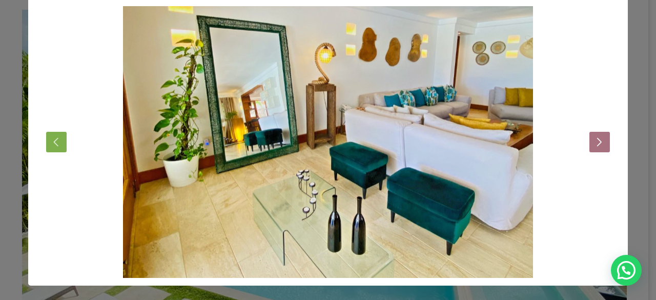
click at [596, 139] on button "Next" at bounding box center [599, 142] width 21 height 21
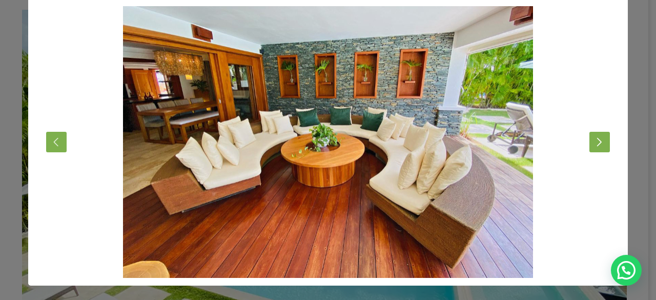
scroll to position [0, 0]
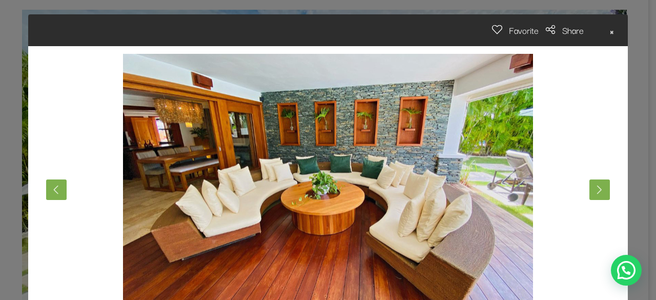
click at [609, 29] on span "×" at bounding box center [611, 30] width 5 height 16
